Goal: Book appointment/travel/reservation

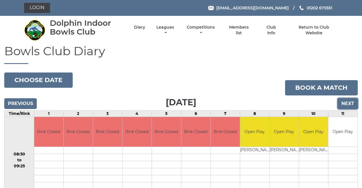
click at [351, 102] on input "Next" at bounding box center [348, 103] width 20 height 11
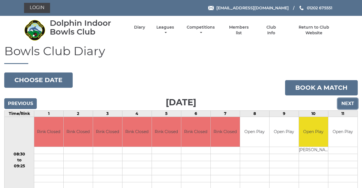
click at [352, 102] on input "Next" at bounding box center [348, 103] width 20 height 11
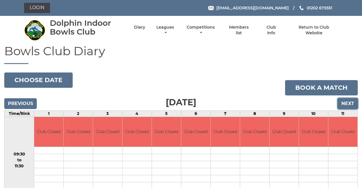
click at [349, 103] on input "Next" at bounding box center [348, 103] width 20 height 11
click at [348, 102] on input "Next" at bounding box center [348, 103] width 20 height 11
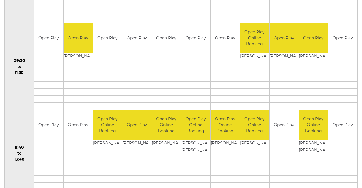
scroll to position [180, 0]
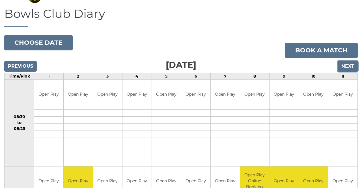
click at [352, 63] on input "Next" at bounding box center [348, 66] width 20 height 11
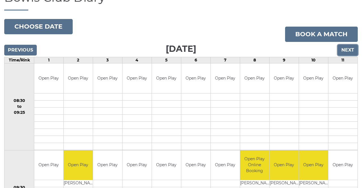
scroll to position [55, 0]
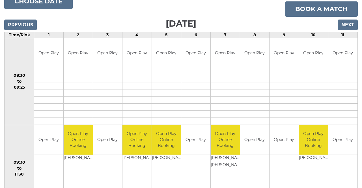
scroll to position [77, 0]
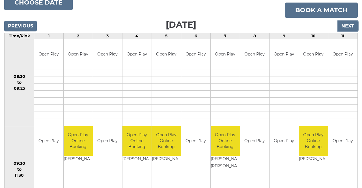
click at [352, 23] on input "Next" at bounding box center [348, 26] width 20 height 11
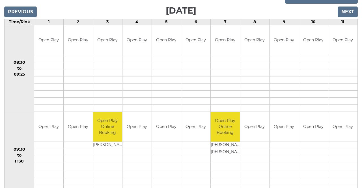
scroll to position [90, 0]
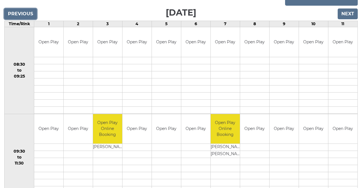
click at [12, 14] on input "Previous" at bounding box center [20, 13] width 33 height 11
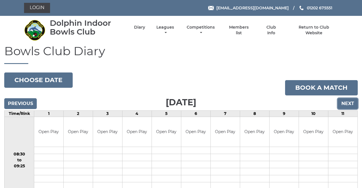
click at [350, 101] on input "Next" at bounding box center [348, 103] width 20 height 11
click at [349, 102] on input "Next" at bounding box center [348, 103] width 20 height 11
click at [353, 101] on input "Next" at bounding box center [348, 103] width 20 height 11
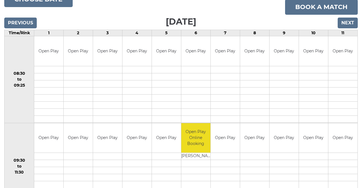
scroll to position [78, 0]
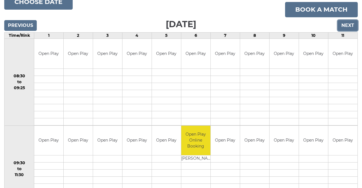
click at [352, 25] on input "Next" at bounding box center [348, 25] width 20 height 11
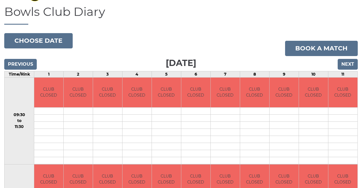
scroll to position [38, 0]
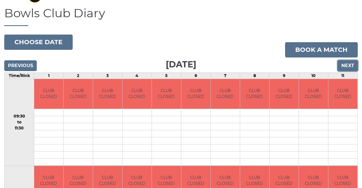
click at [352, 65] on input "Next" at bounding box center [348, 65] width 20 height 11
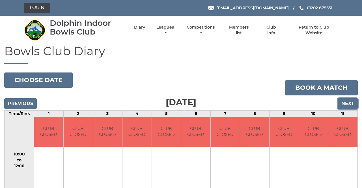
click at [347, 99] on input "Next" at bounding box center [348, 103] width 20 height 11
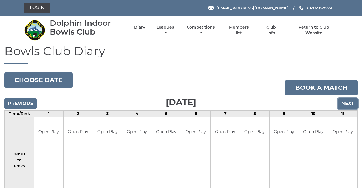
click at [349, 104] on input "Next" at bounding box center [348, 103] width 20 height 11
click at [352, 99] on input "Next" at bounding box center [348, 103] width 20 height 11
click at [350, 101] on input "Next" at bounding box center [348, 103] width 20 height 11
click at [14, 104] on input "Previous" at bounding box center [20, 103] width 33 height 11
click at [16, 102] on input "Previous" at bounding box center [20, 103] width 33 height 11
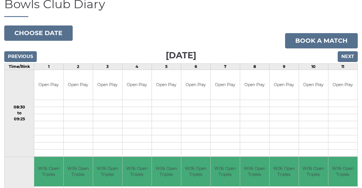
scroll to position [45, 0]
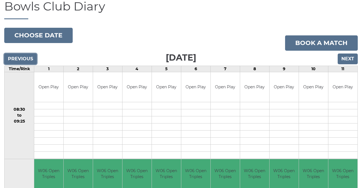
click at [17, 55] on input "Previous" at bounding box center [20, 58] width 33 height 11
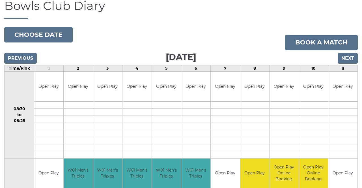
scroll to position [45, 0]
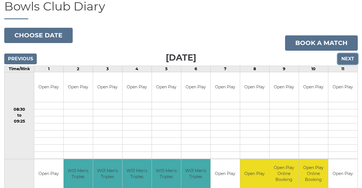
click at [352, 57] on input "Next" at bounding box center [348, 58] width 20 height 11
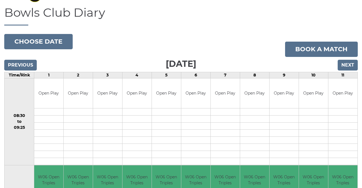
scroll to position [37, 0]
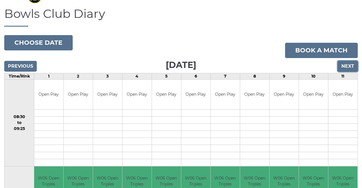
click at [353, 64] on input "Next" at bounding box center [348, 66] width 20 height 11
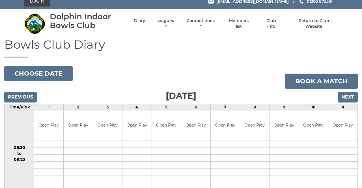
scroll to position [5, 0]
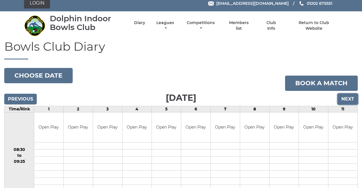
click at [351, 97] on input "Next" at bounding box center [348, 99] width 20 height 11
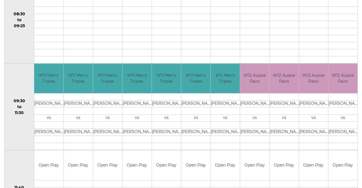
scroll to position [140, 0]
